Goal: Entertainment & Leisure: Consume media (video, audio)

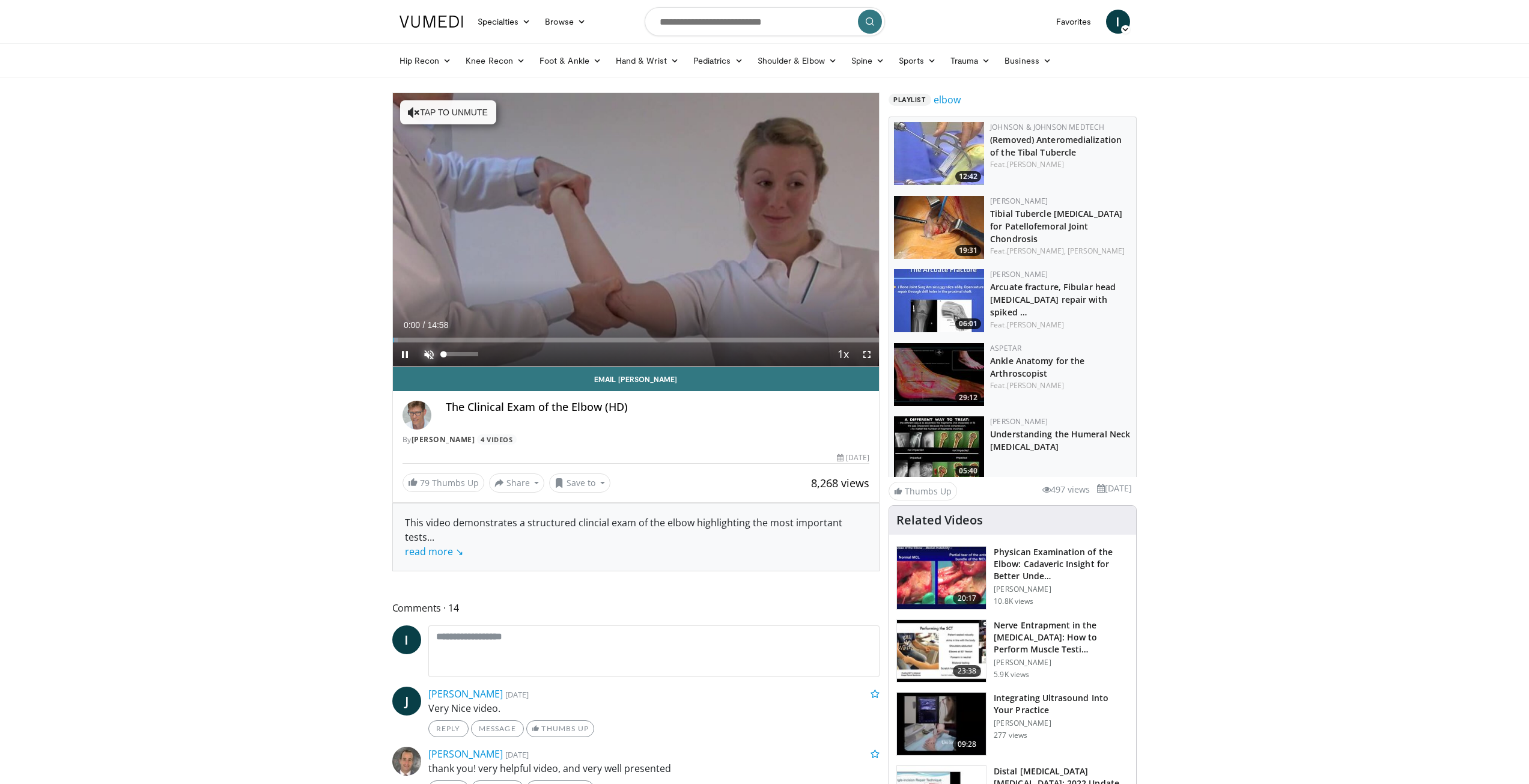
click at [426, 355] on span "Video Player" at bounding box center [429, 355] width 24 height 24
click at [401, 353] on span "Video Player" at bounding box center [405, 355] width 24 height 24
click at [406, 359] on span "Video Player" at bounding box center [405, 355] width 24 height 24
click at [433, 341] on div "Progress Bar" at bounding box center [434, 340] width 1 height 4
click at [414, 340] on div "Progress Bar" at bounding box center [415, 340] width 1 height 4
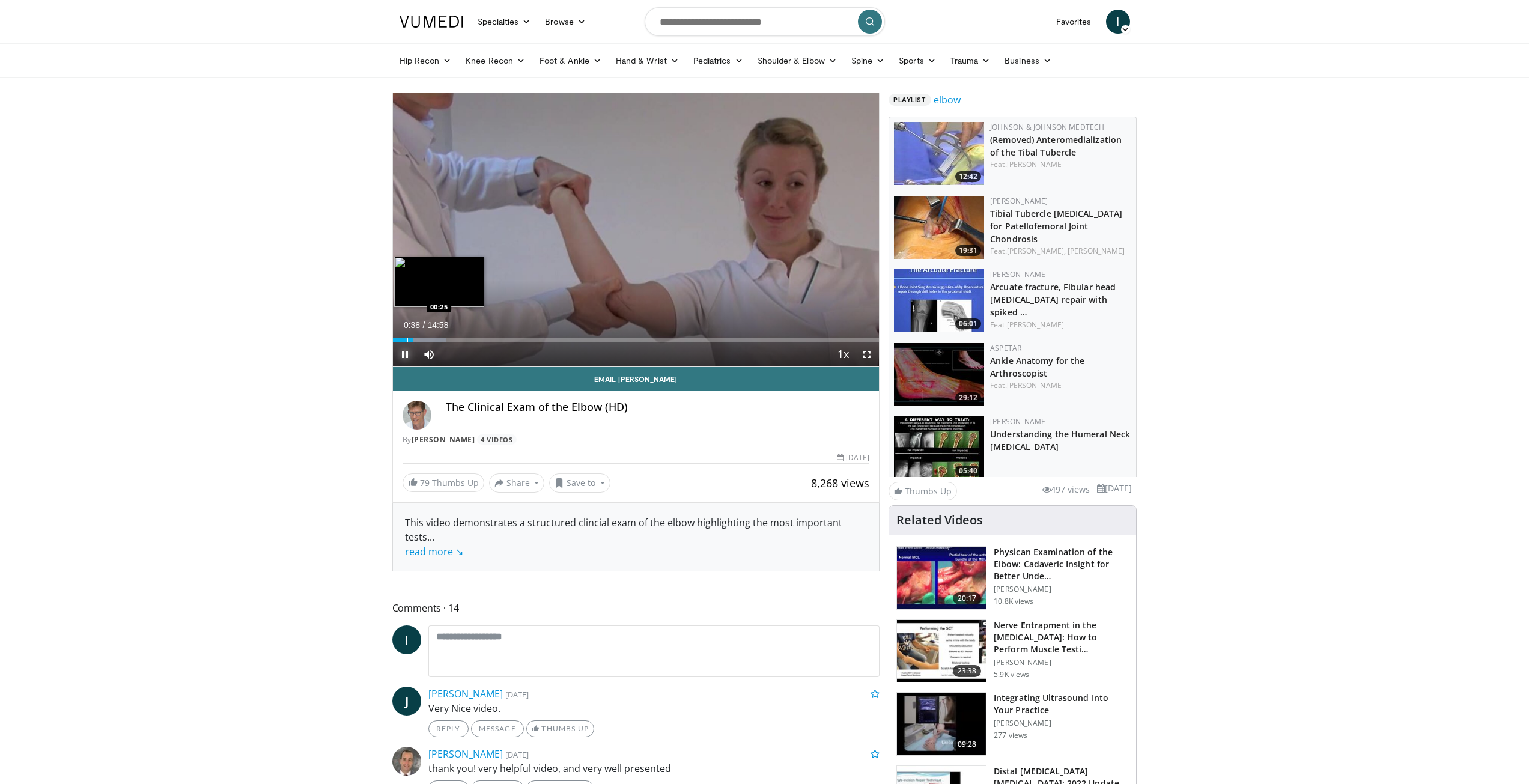
click at [406, 340] on div "Progress Bar" at bounding box center [407, 340] width 1 height 4
click at [446, 337] on div "Progress Bar" at bounding box center [447, 340] width 1 height 4
click at [439, 340] on div "01:39" at bounding box center [420, 340] width 54 height 4
click at [429, 339] on div "Progress Bar" at bounding box center [430, 340] width 1 height 4
click at [422, 340] on div "Progress Bar" at bounding box center [423, 340] width 1 height 4
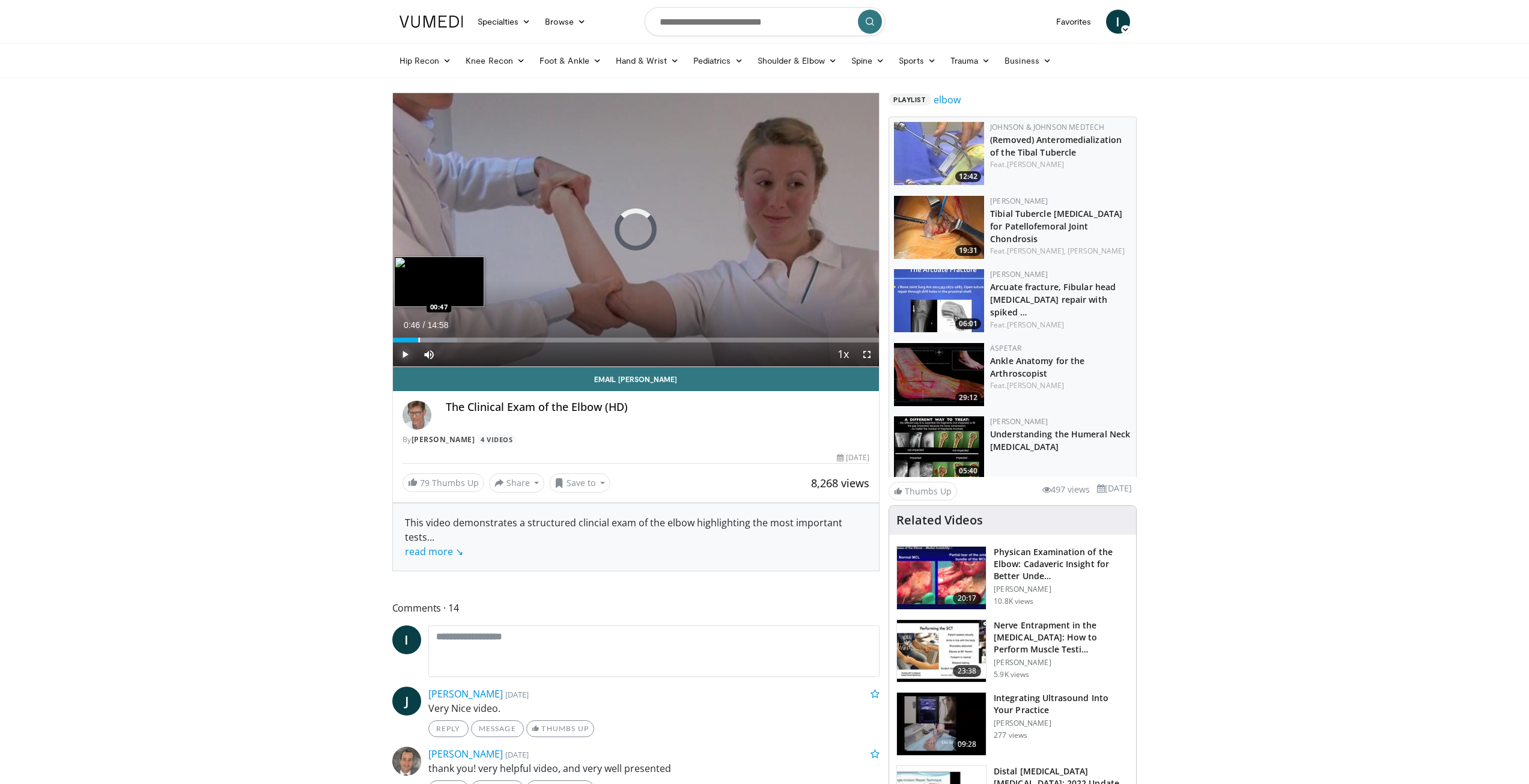
click at [418, 340] on div "Progress Bar" at bounding box center [419, 340] width 1 height 4
click at [413, 340] on div "00:47" at bounding box center [406, 340] width 25 height 4
click at [400, 351] on span "Video Player" at bounding box center [405, 355] width 24 height 24
click at [404, 355] on span "Video Player" at bounding box center [405, 355] width 24 height 24
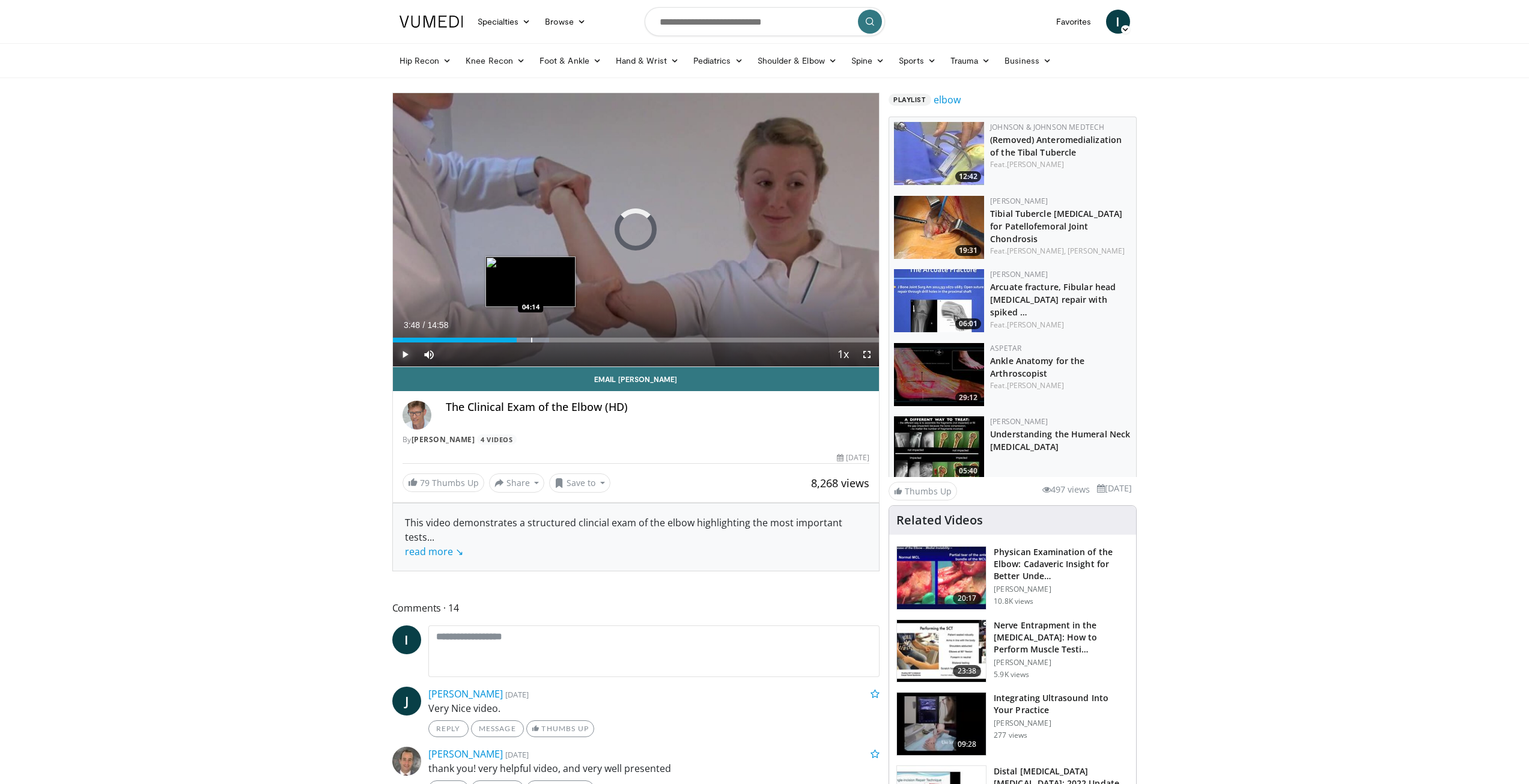
click at [531, 337] on div "Progress Bar" at bounding box center [532, 340] width 1 height 4
click at [543, 337] on div "Progress Bar" at bounding box center [544, 340] width 1 height 4
click at [559, 335] on div "Loaded : 33.41% 04:36 05:05" at bounding box center [636, 336] width 487 height 11
click at [574, 338] on div "Progress Bar" at bounding box center [575, 340] width 1 height 4
click at [607, 337] on div "Progress Bar" at bounding box center [608, 340] width 1 height 4
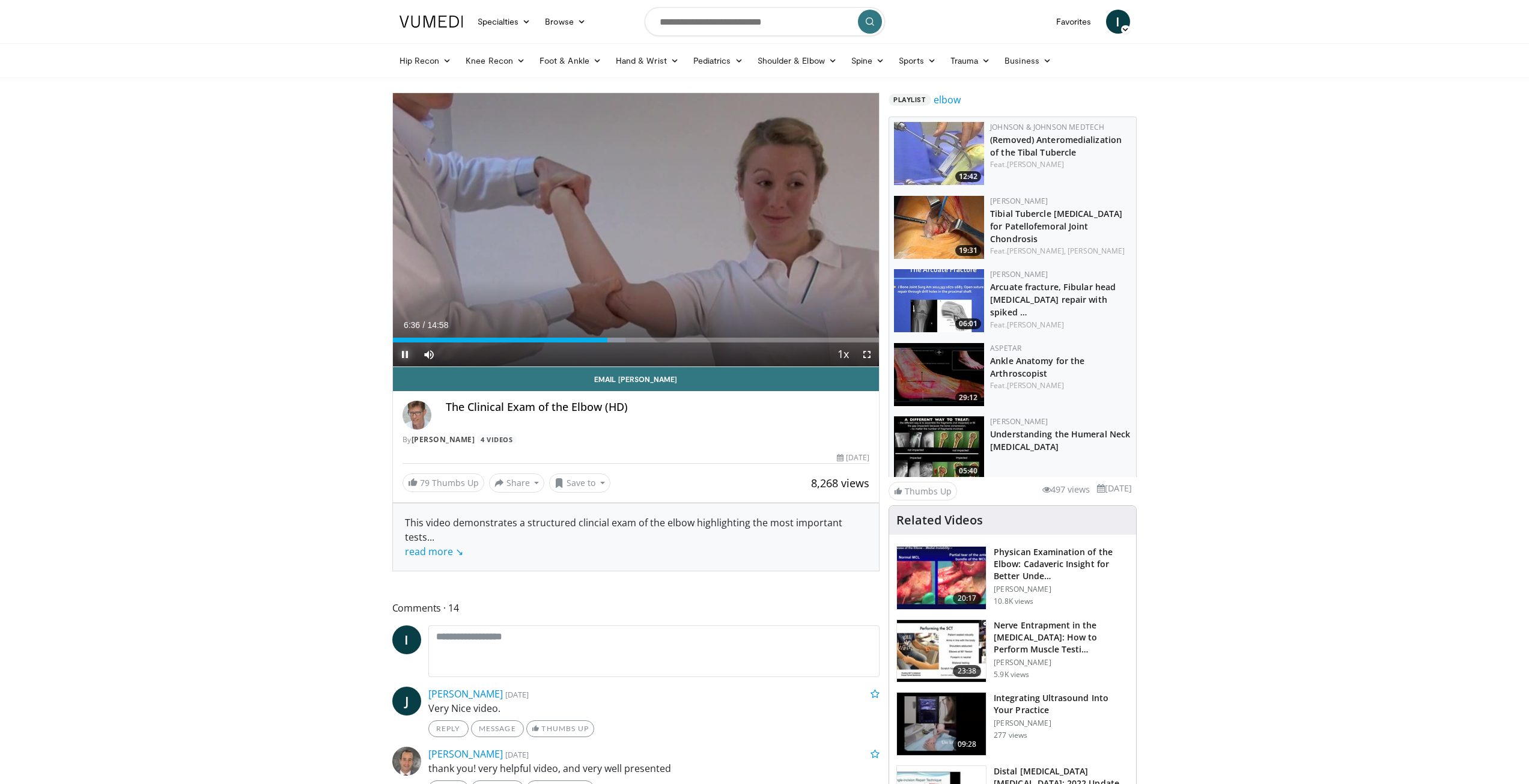
click at [409, 353] on span "Video Player" at bounding box center [405, 355] width 24 height 24
